Goal: Task Accomplishment & Management: Manage account settings

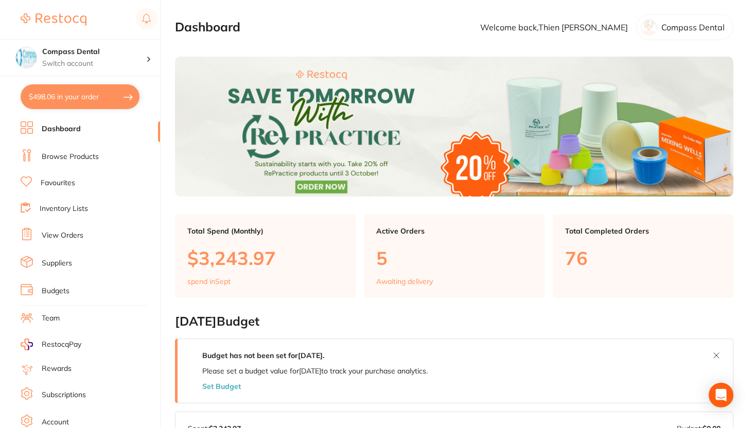
click at [85, 238] on li "View Orders" at bounding box center [91, 235] width 140 height 15
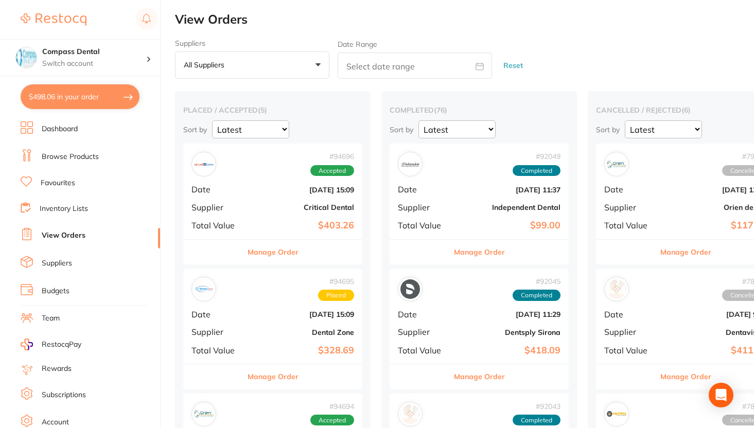
click at [90, 90] on button "$498.06 in your order" at bounding box center [80, 96] width 119 height 25
checkbox input "true"
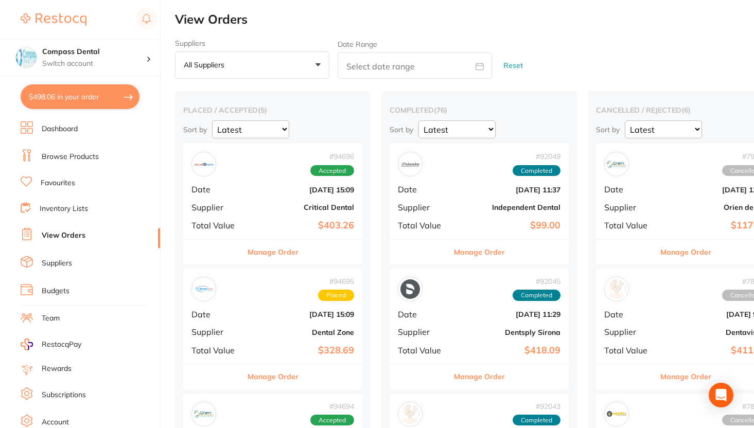
checkbox input "true"
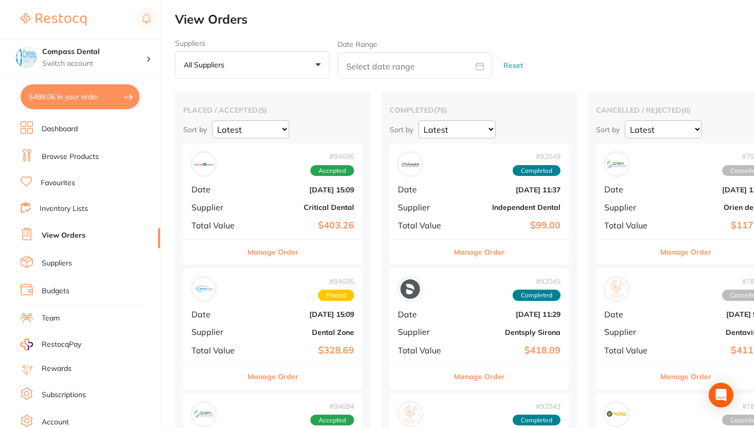
checkbox input "true"
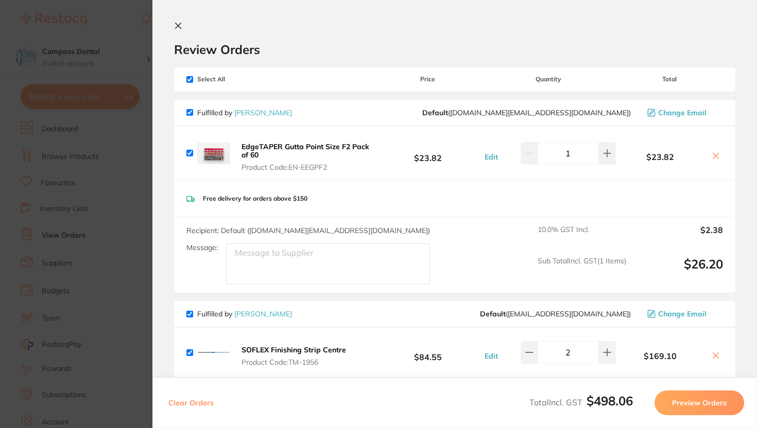
click at [180, 24] on icon at bounding box center [179, 26] width 6 height 6
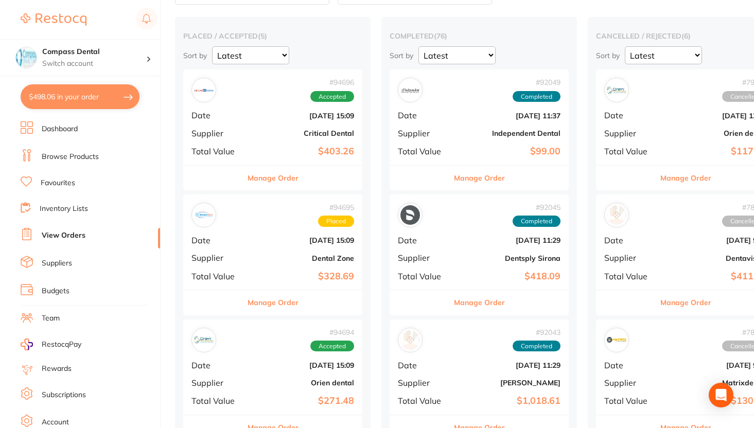
scroll to position [73, 0]
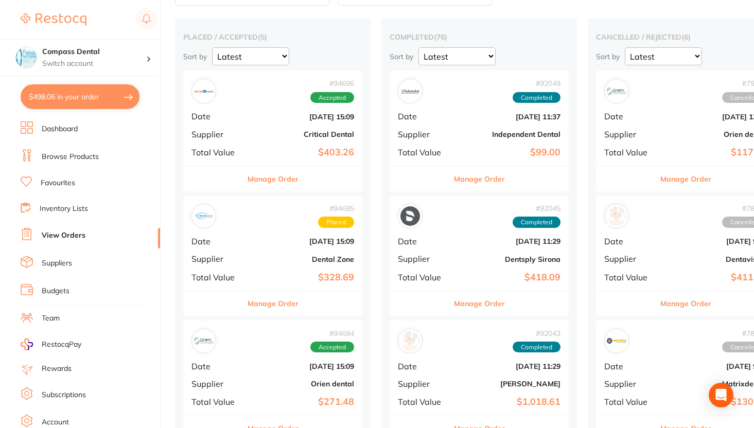
click at [277, 185] on button "Manage Order" at bounding box center [273, 179] width 51 height 25
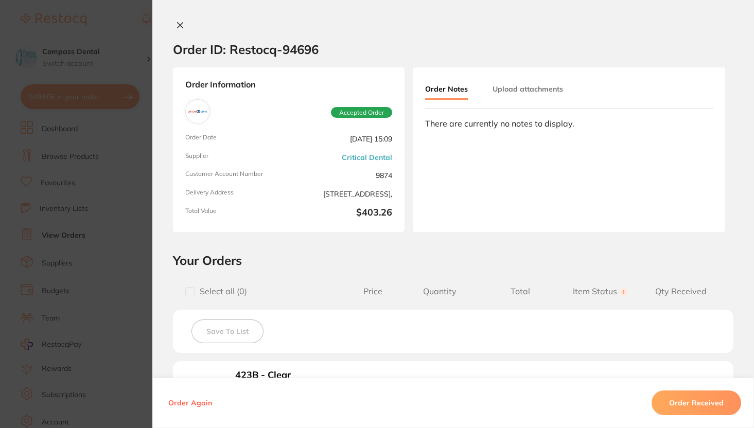
click at [182, 23] on button at bounding box center [180, 26] width 14 height 11
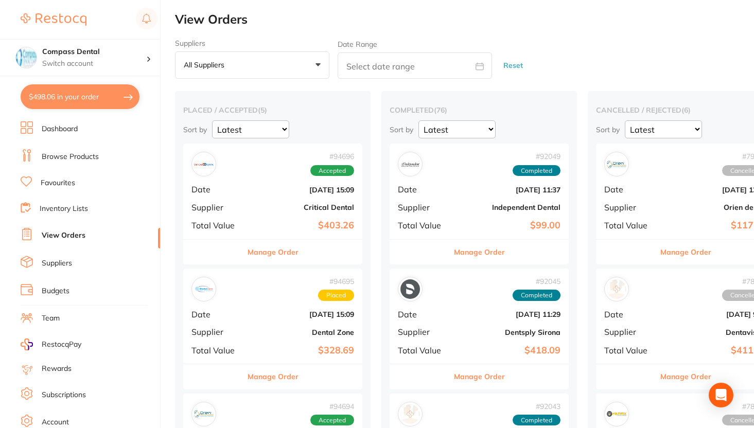
click at [75, 90] on button "$498.06 in your order" at bounding box center [80, 96] width 119 height 25
checkbox input "true"
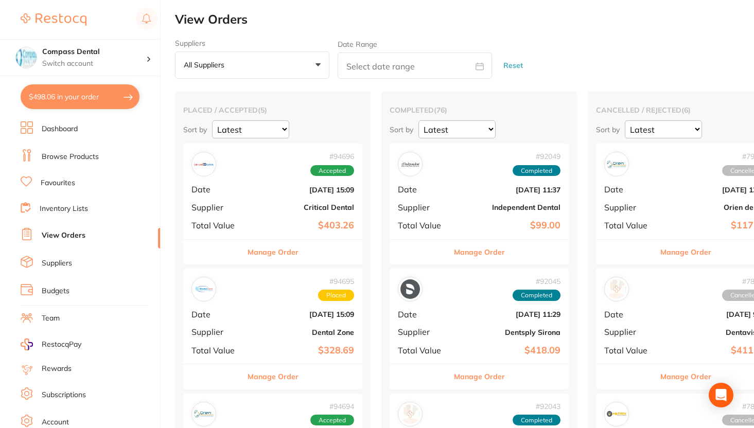
checkbox input "true"
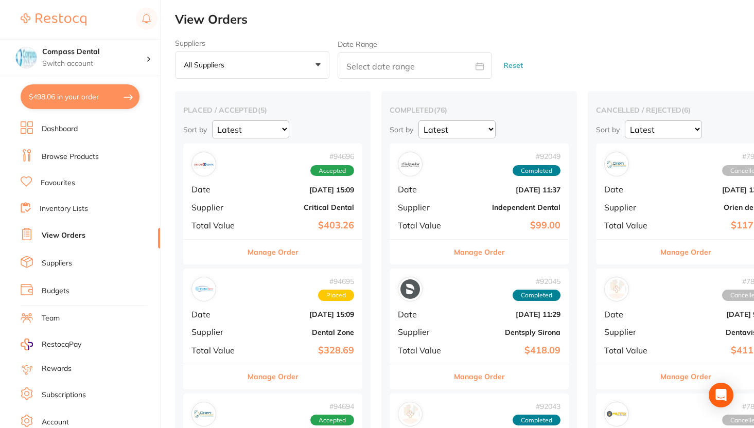
checkbox input "true"
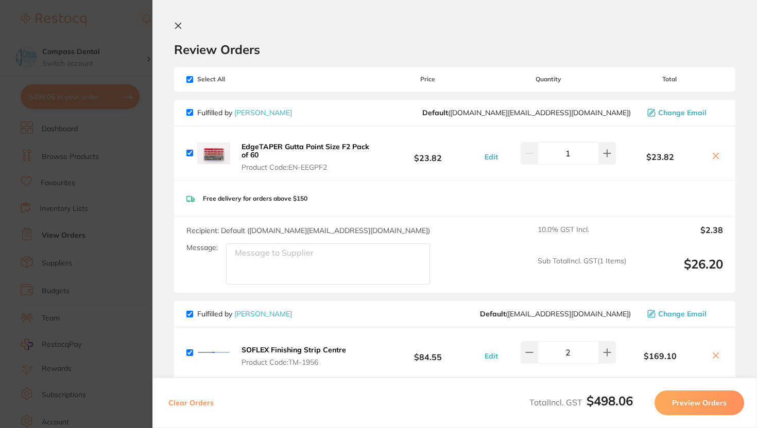
click at [175, 27] on icon at bounding box center [178, 26] width 8 height 8
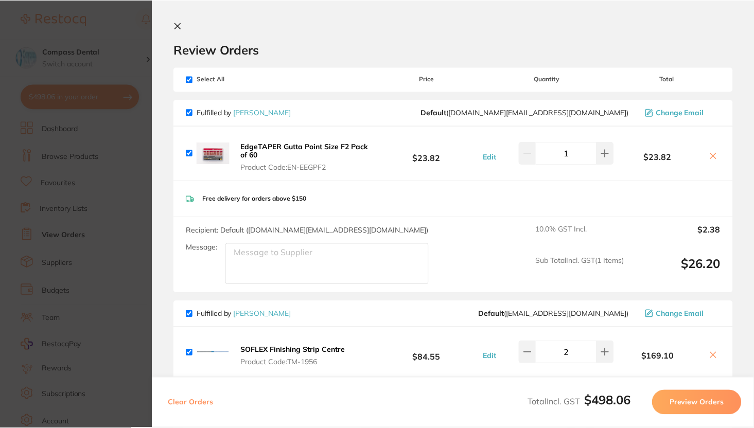
scroll to position [73, 0]
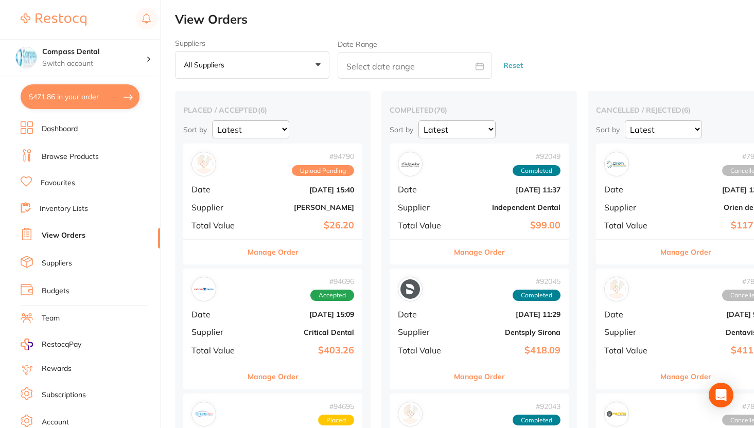
click at [269, 252] on button "Manage Order" at bounding box center [273, 252] width 51 height 25
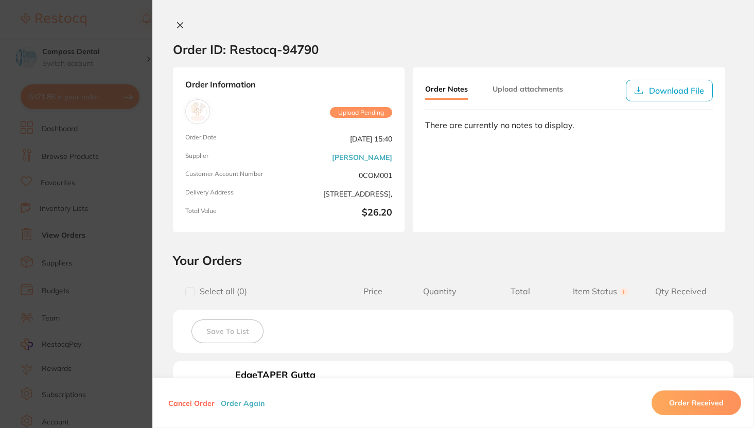
click at [180, 26] on icon at bounding box center [180, 25] width 8 height 8
